Goal: Task Accomplishment & Management: Complete application form

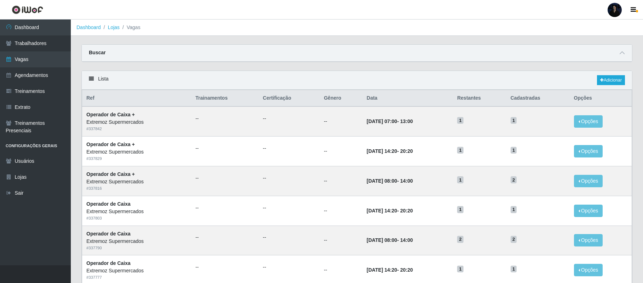
click at [615, 9] on div at bounding box center [615, 10] width 14 height 14
click at [588, 54] on button "Sair" at bounding box center [601, 55] width 64 height 15
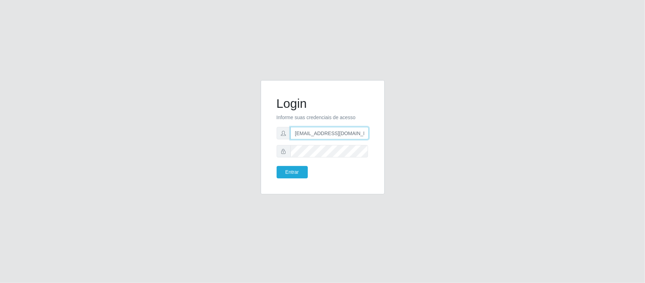
drag, startPoint x: 359, startPoint y: 134, endPoint x: 328, endPoint y: 132, distance: 31.2
click at [328, 132] on input "anacarina390@c-asa.com" at bounding box center [329, 133] width 78 height 12
type input "anacarina390@ssbisrdv.com"
click at [290, 172] on button "Entrar" at bounding box center [292, 172] width 31 height 12
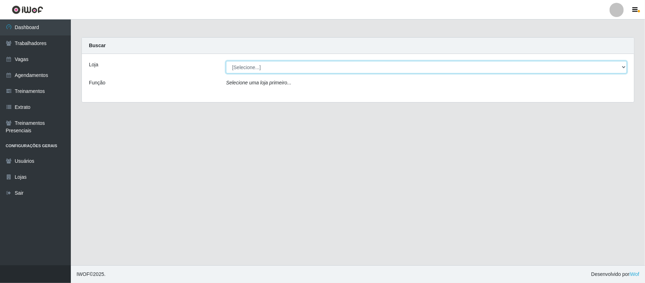
click at [250, 69] on select "[Selecione...] SuperShow Bis - Avenida 6 SuperShow Bis - Rosa dos Ventos" at bounding box center [426, 67] width 401 height 12
click at [3, 57] on link "Vagas" at bounding box center [35, 59] width 71 height 16
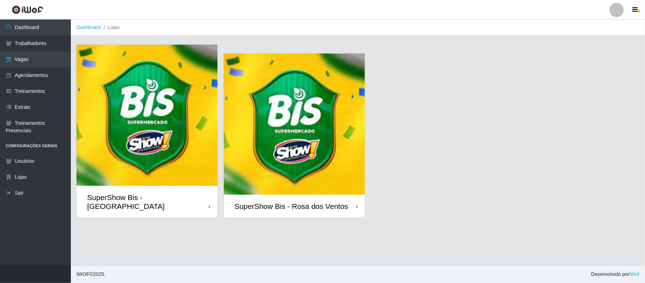
click at [152, 145] on img at bounding box center [147, 115] width 141 height 141
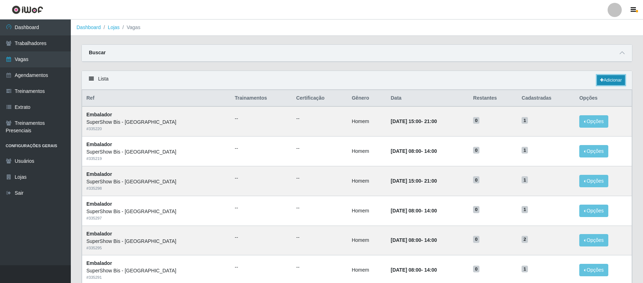
click at [614, 82] on link "Adicionar" at bounding box center [611, 80] width 28 height 10
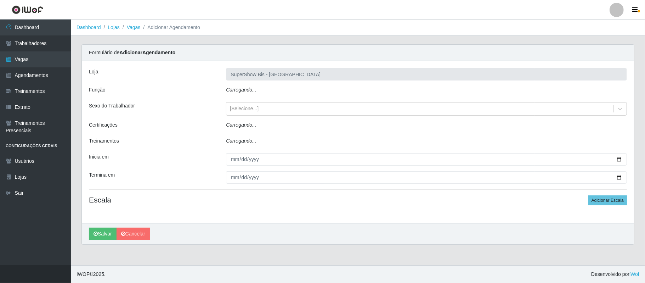
type input "SuperShow Bis - [GEOGRAPHIC_DATA]"
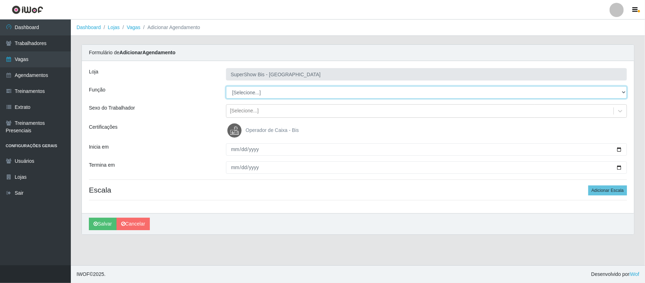
click at [290, 90] on select "[Selecione...] ASG ASG + ASG ++ Auxiliar de Cozinha Embalador Embalador + Embal…" at bounding box center [426, 92] width 401 height 12
select select "1"
click at [226, 86] on select "[Selecione...] ASG ASG + ASG ++ Auxiliar de Cozinha Embalador Embalador + Embal…" at bounding box center [426, 92] width 401 height 12
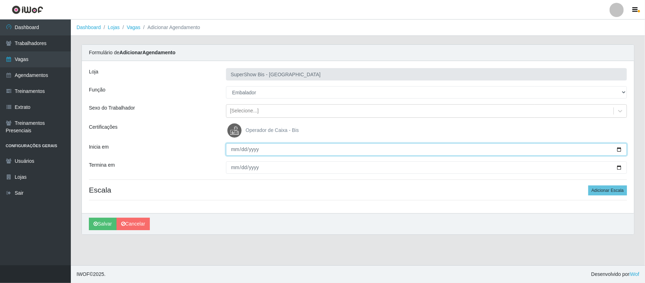
click at [231, 148] on input "Inicia em" at bounding box center [426, 149] width 401 height 12
type input "[DATE]"
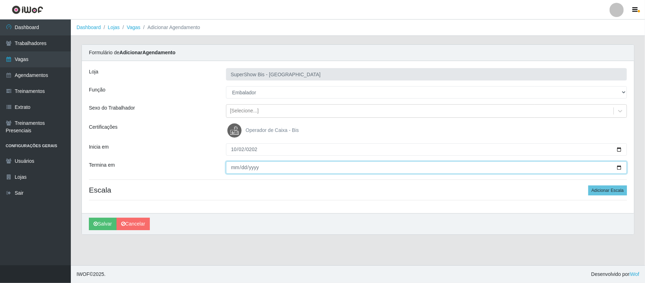
click at [234, 168] on input "Termina em" at bounding box center [426, 167] width 401 height 12
type input "[DATE]"
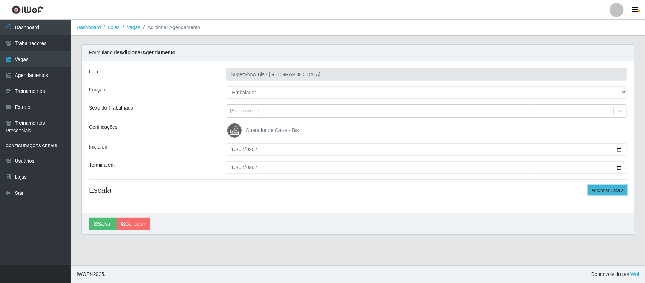
click at [601, 189] on button "Adicionar Escala" at bounding box center [607, 190] width 39 height 10
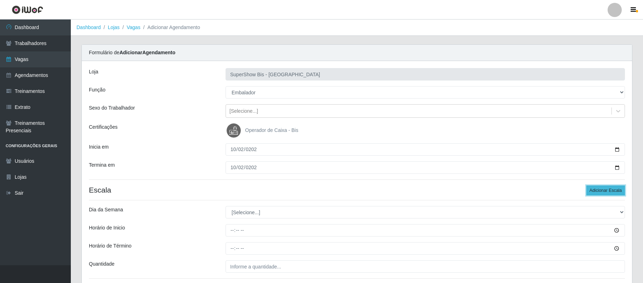
click at [601, 189] on button "Adicionar Escala" at bounding box center [606, 190] width 39 height 10
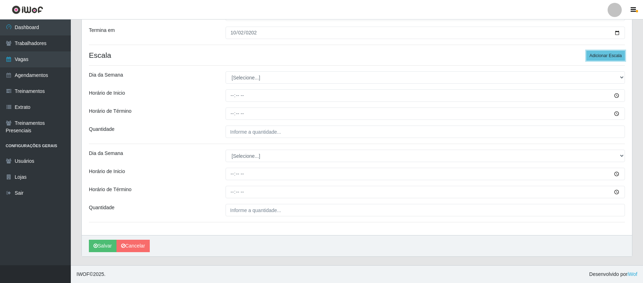
scroll to position [136, 0]
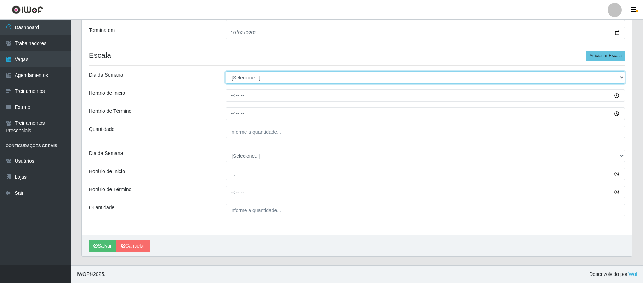
click at [264, 78] on select "[Selecione...] Segunda Terça Quarta Quinta Sexta Sábado Domingo" at bounding box center [426, 77] width 400 height 12
select select "4"
click at [226, 71] on select "[Selecione...] Segunda Terça Quarta Quinta Sexta Sábado Domingo" at bounding box center [426, 77] width 400 height 12
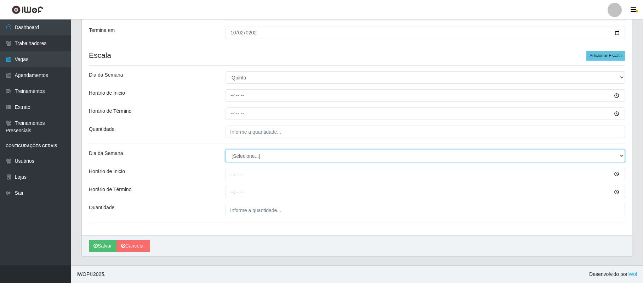
click at [242, 154] on select "[Selecione...] Segunda Terça Quarta Quinta Sexta Sábado Domingo" at bounding box center [426, 155] width 400 height 12
select select "4"
click at [226, 149] on select "[Selecione...] Segunda Terça Quarta Quinta Sexta Sábado Domingo" at bounding box center [426, 155] width 400 height 12
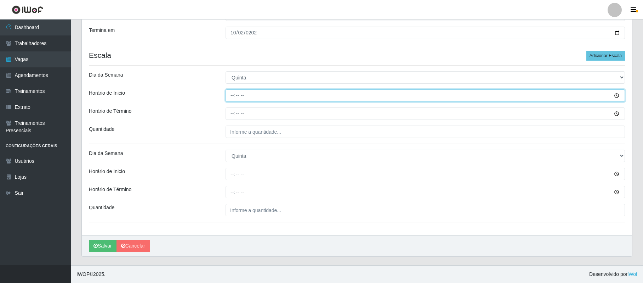
click at [234, 96] on input "Horário de Inicio" at bounding box center [426, 95] width 400 height 12
type input "08:00"
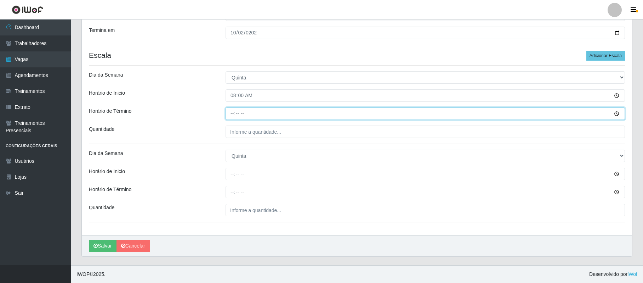
click at [231, 115] on input "Horário de Término" at bounding box center [426, 113] width 400 height 12
type input "14:00"
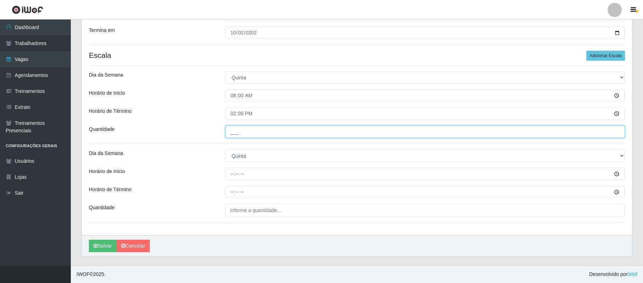
click at [228, 126] on input "___" at bounding box center [426, 131] width 400 height 12
type input "2__"
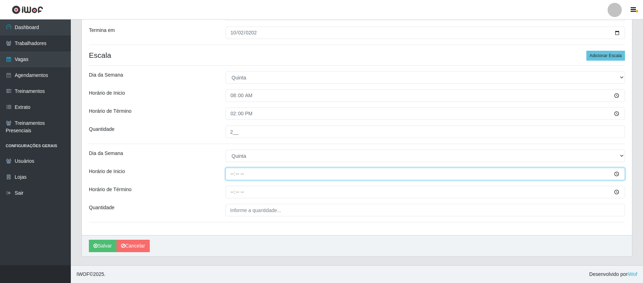
click at [233, 174] on input "Horário de Inicio" at bounding box center [426, 174] width 400 height 12
type input "15:00"
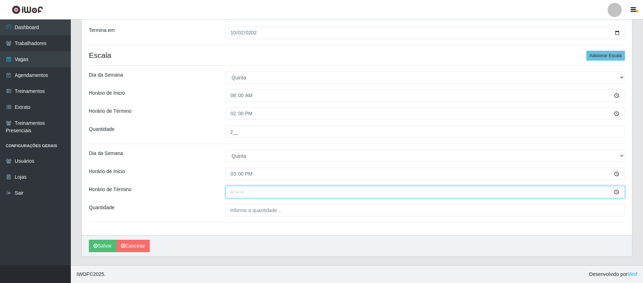
click at [231, 194] on input "Horário de Término" at bounding box center [426, 192] width 400 height 12
type input "21:00"
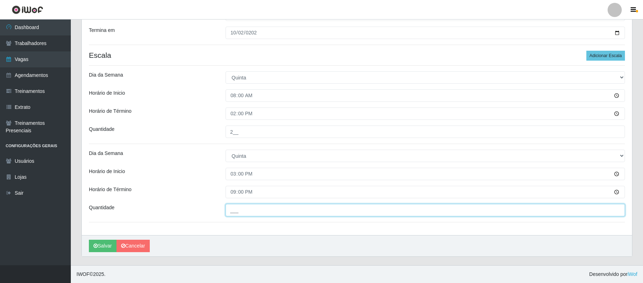
click at [227, 207] on input "___" at bounding box center [426, 210] width 400 height 12
type input "2__"
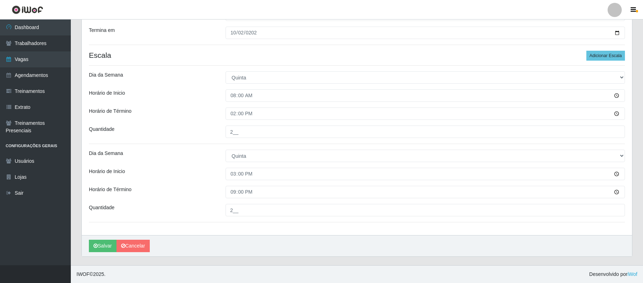
click at [393, 13] on header "Perfil Alterar Senha Sair" at bounding box center [321, 9] width 643 height 19
click at [96, 247] on icon "submit" at bounding box center [96, 245] width 4 height 5
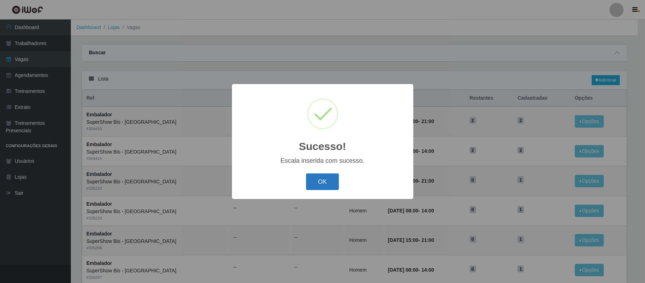
click at [322, 179] on button "OK" at bounding box center [322, 181] width 33 height 17
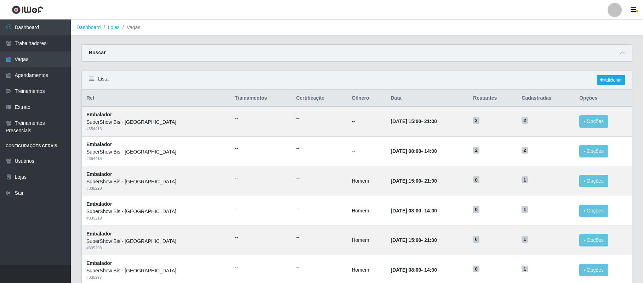
click at [369, 29] on ol "Dashboard Lojas Vagas" at bounding box center [357, 27] width 572 height 16
click at [115, 27] on link "Lojas" at bounding box center [114, 27] width 12 height 6
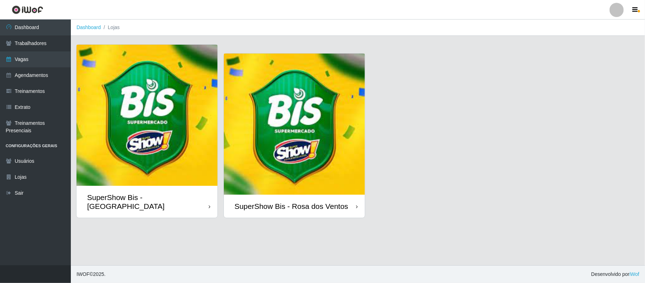
click at [290, 152] on img at bounding box center [294, 123] width 141 height 141
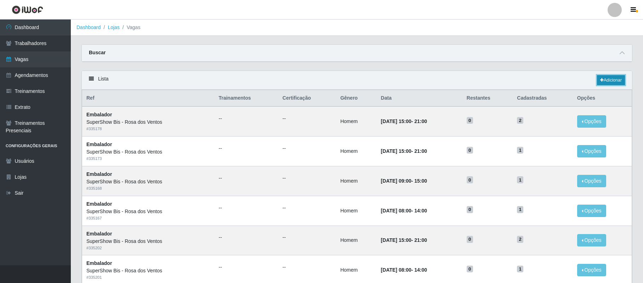
click at [612, 80] on link "Adicionar" at bounding box center [611, 80] width 28 height 10
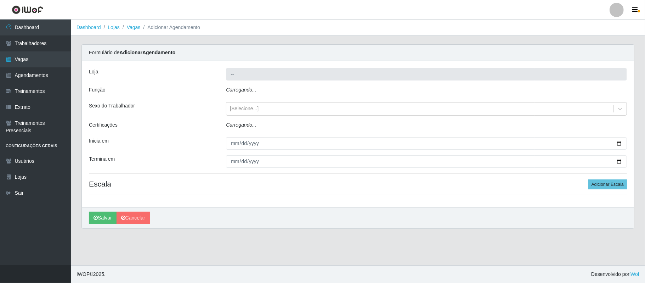
type input "SuperShow Bis - Rosa dos Ventos"
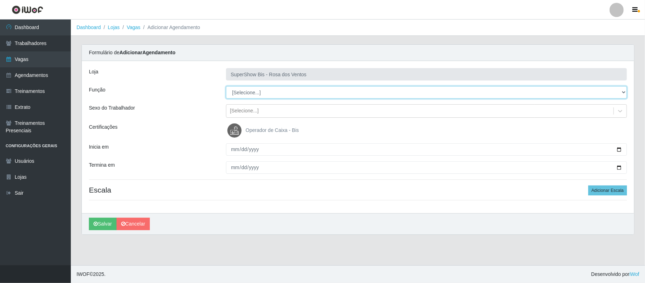
click at [249, 91] on select "[Selecione...] ASG ASG + ASG ++ Auxiliar de Cozinha Balconista de Açougue Balco…" at bounding box center [426, 92] width 401 height 12
select select "1"
click at [226, 86] on select "[Selecione...] ASG ASG + ASG ++ Auxiliar de Cozinha Balconista de Açougue Balco…" at bounding box center [426, 92] width 401 height 12
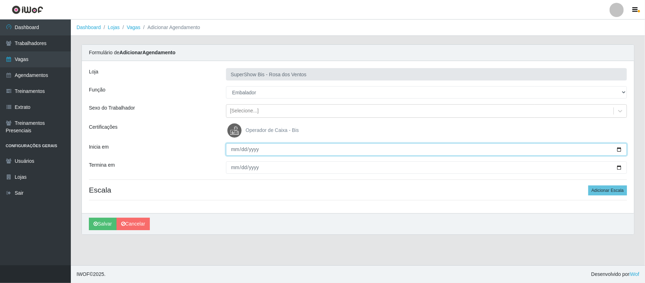
click at [236, 147] on input "Inicia em" at bounding box center [426, 149] width 401 height 12
type input "[DATE]"
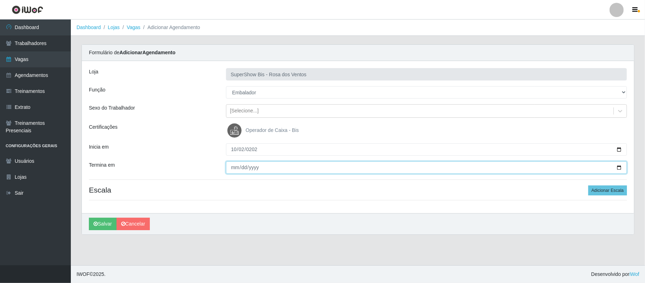
click at [234, 167] on input "Termina em" at bounding box center [426, 167] width 401 height 12
type input "[DATE]"
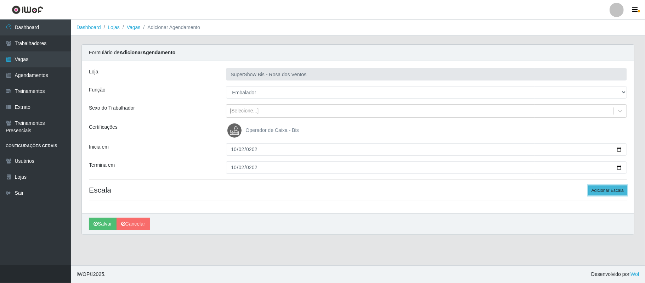
click at [613, 190] on button "Adicionar Escala" at bounding box center [607, 190] width 39 height 10
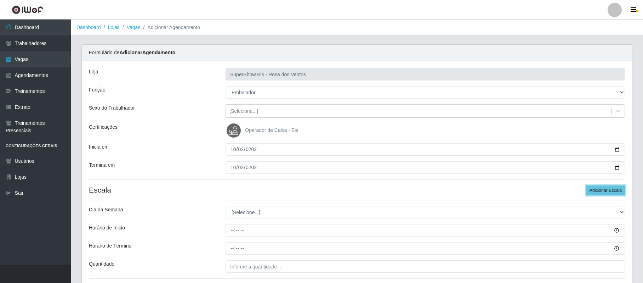
scroll to position [57, 0]
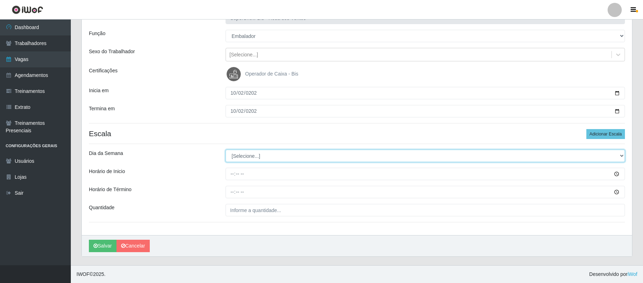
click at [235, 158] on select "[Selecione...] Segunda Terça Quarta Quinta Sexta Sábado Domingo" at bounding box center [426, 155] width 400 height 12
select select "4"
click at [226, 149] on select "[Selecione...] Segunda Terça Quarta Quinta Sexta Sábado Domingo" at bounding box center [426, 155] width 400 height 12
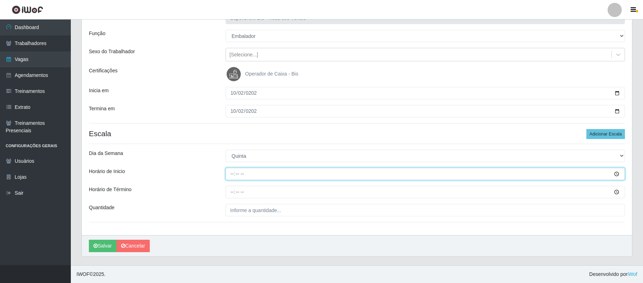
click at [235, 176] on input "Horário de Inicio" at bounding box center [426, 174] width 400 height 12
type input "15:00"
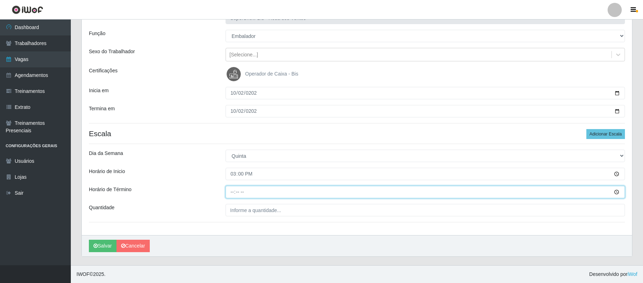
click at [233, 192] on input "Horário de Término" at bounding box center [426, 192] width 400 height 12
type input "21:00"
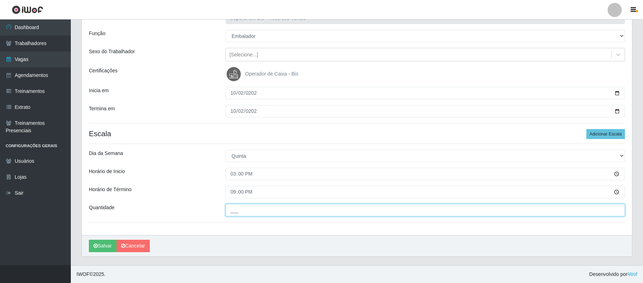
click at [232, 211] on input "___" at bounding box center [426, 210] width 400 height 12
type input "1__"
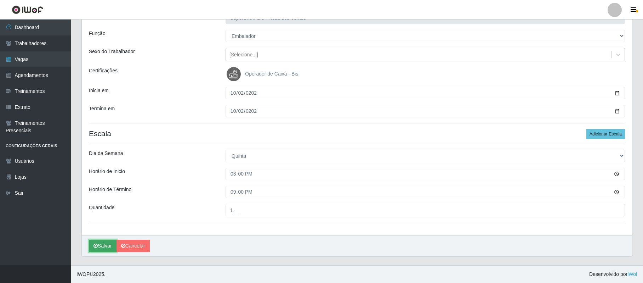
click at [107, 242] on button "Salvar" at bounding box center [103, 245] width 28 height 12
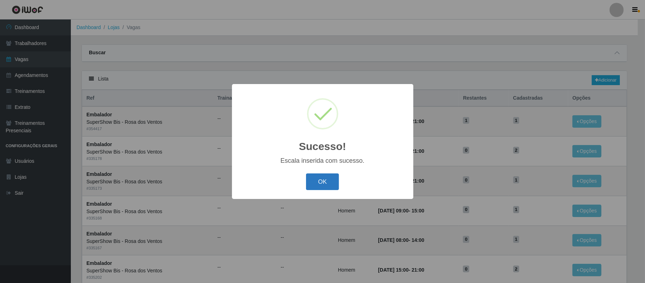
click at [326, 181] on button "OK" at bounding box center [322, 181] width 33 height 17
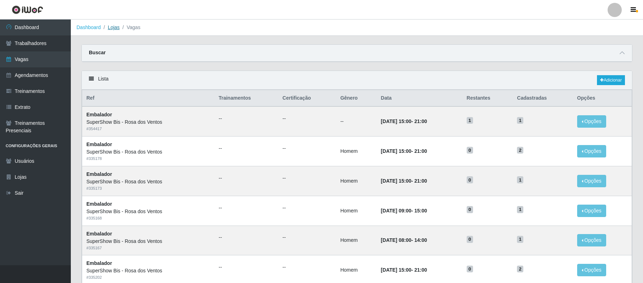
click at [109, 26] on link "Lojas" at bounding box center [114, 27] width 12 height 6
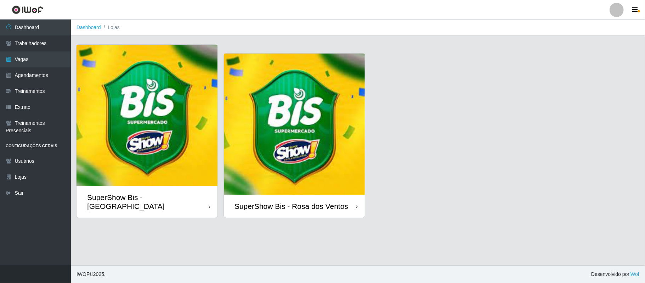
click at [114, 126] on img at bounding box center [147, 115] width 141 height 141
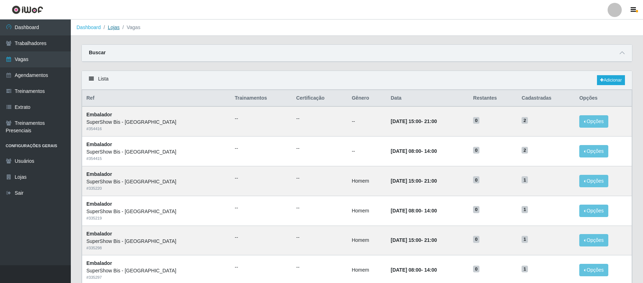
click at [112, 25] on link "Lojas" at bounding box center [114, 27] width 12 height 6
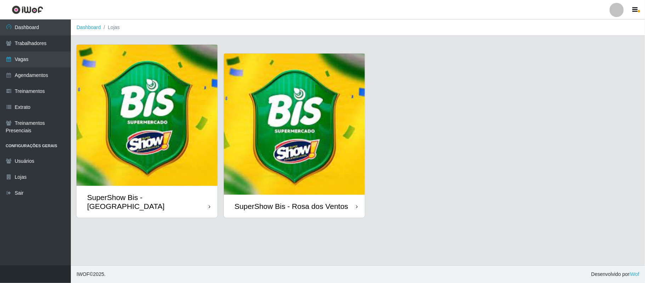
click at [274, 161] on img at bounding box center [294, 123] width 141 height 141
